Goal: Find specific page/section: Find specific page/section

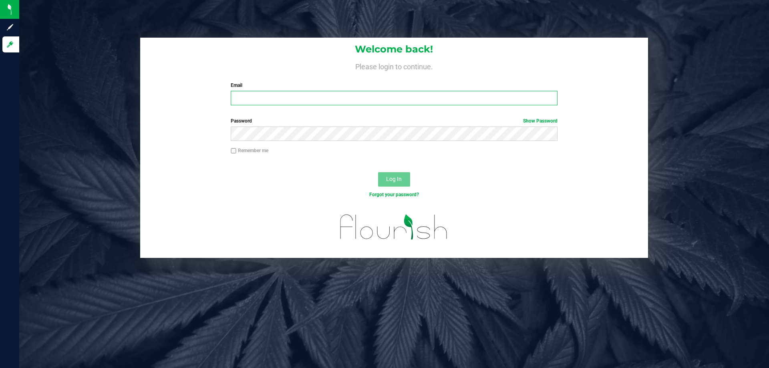
click at [274, 105] on input "Email" at bounding box center [394, 98] width 326 height 14
type input "[EMAIL_ADDRESS][DOMAIN_NAME]"
click at [378, 172] on button "Log In" at bounding box center [394, 179] width 32 height 14
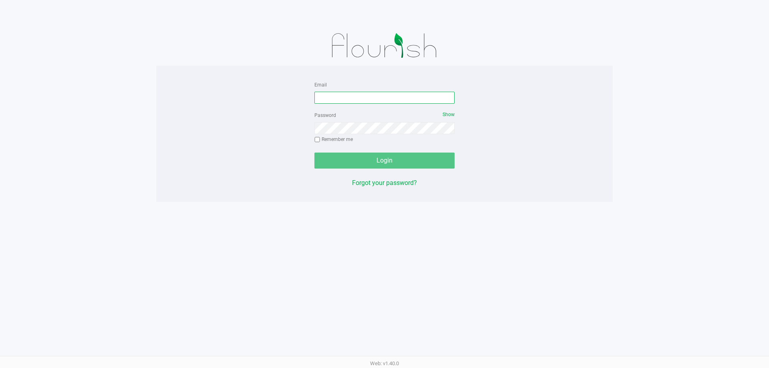
click at [321, 99] on input "Email" at bounding box center [384, 98] width 140 height 12
type input "[EMAIL_ADDRESS][DOMAIN_NAME]"
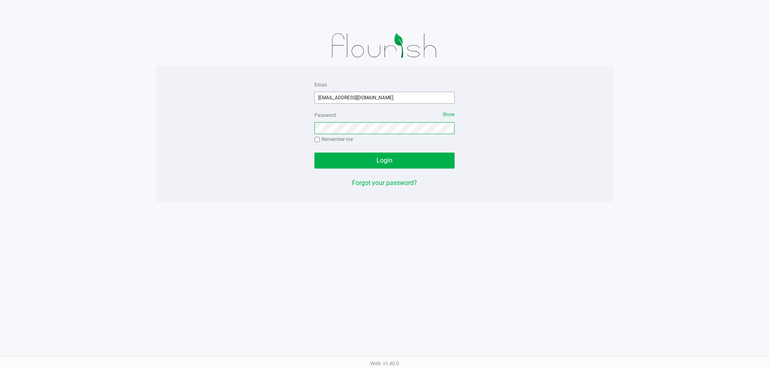
click at [314, 153] on button "Login" at bounding box center [384, 161] width 140 height 16
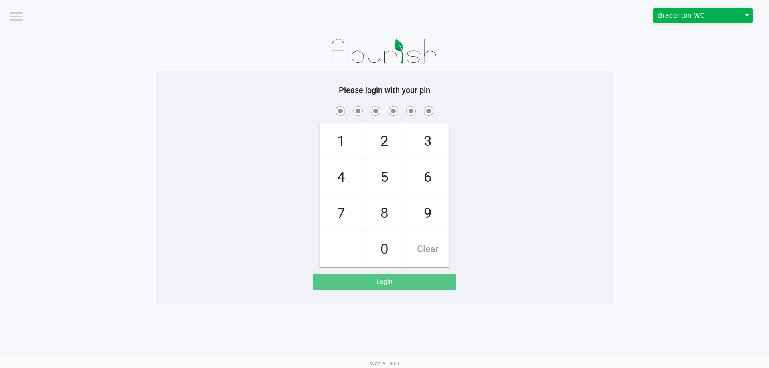
click at [688, 18] on span "Bradenton WC" at bounding box center [697, 16] width 78 height 10
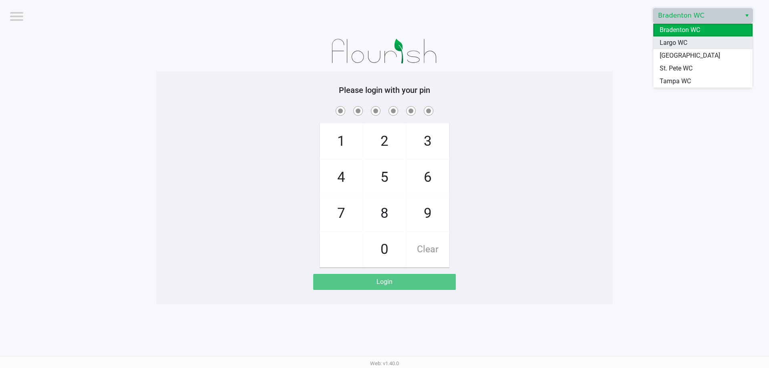
click at [687, 44] on span "Largo WC" at bounding box center [674, 43] width 28 height 10
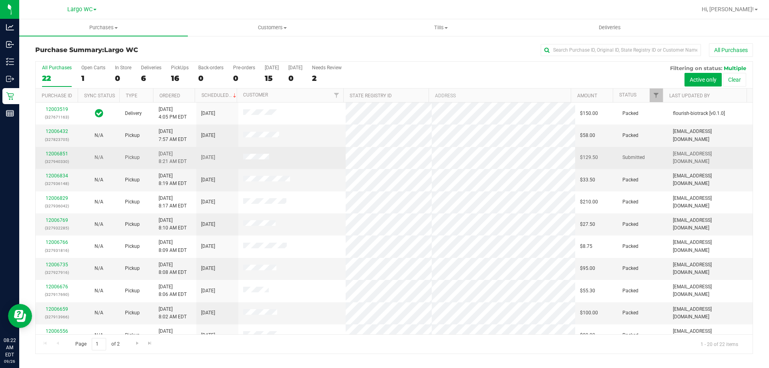
drag, startPoint x: 238, startPoint y: 159, endPoint x: 302, endPoint y: 159, distance: 63.3
click at [301, 159] on tr "12006851 (327940330) N/A Pickup 9/26/2025 8:21 AM EDT 9/26/2025 $129.50 Submitt…" at bounding box center [394, 158] width 717 height 22
click at [312, 163] on td at bounding box center [292, 158] width 108 height 22
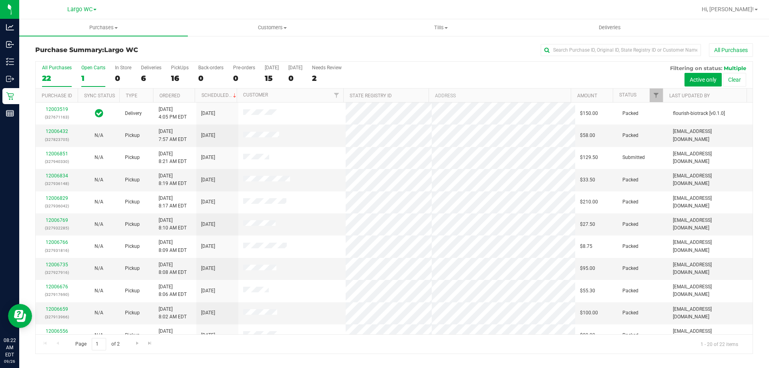
click at [92, 77] on div "1" at bounding box center [93, 78] width 24 height 9
click at [0, 0] on input "Open Carts 1" at bounding box center [0, 0] width 0 height 0
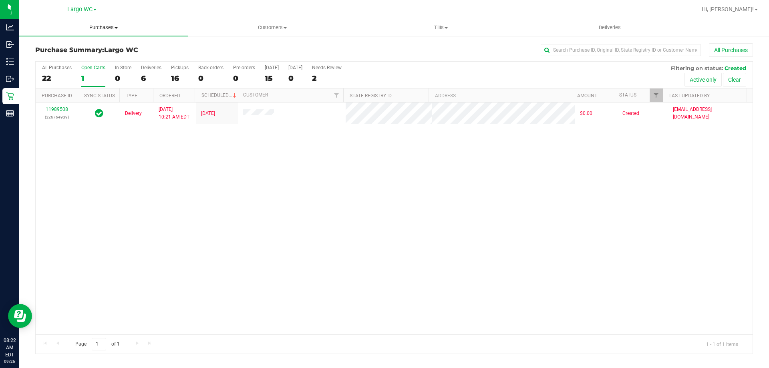
click at [106, 32] on uib-tab-heading "Purchases Summary of purchases Fulfillment All purchases" at bounding box center [103, 27] width 169 height 17
click at [76, 58] on li "Fulfillment" at bounding box center [103, 58] width 169 height 10
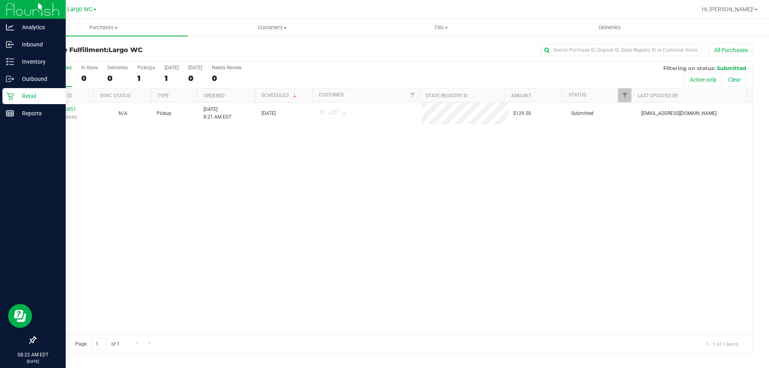
click at [17, 95] on p "Retail" at bounding box center [38, 96] width 48 height 10
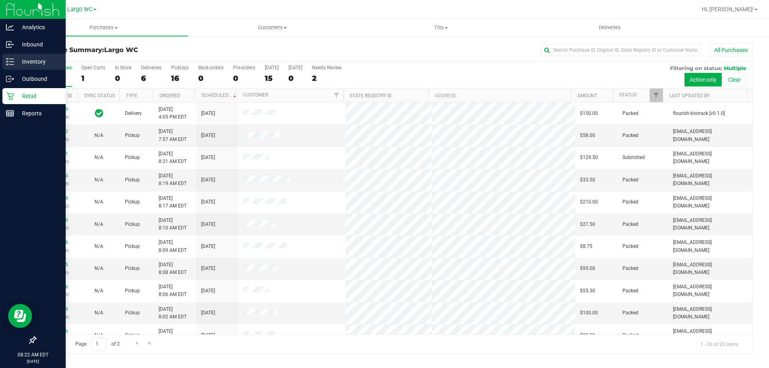
click at [13, 58] on icon at bounding box center [10, 62] width 8 height 8
